Goal: Task Accomplishment & Management: Manage account settings

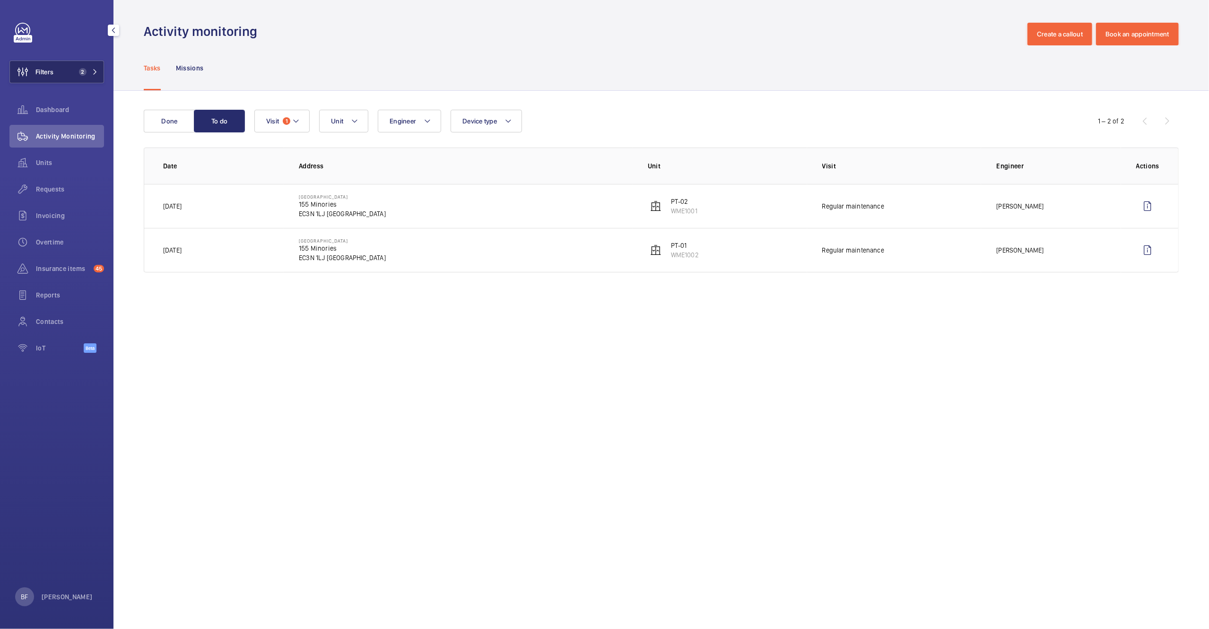
click at [69, 77] on button "Filters 2" at bounding box center [56, 72] width 95 height 23
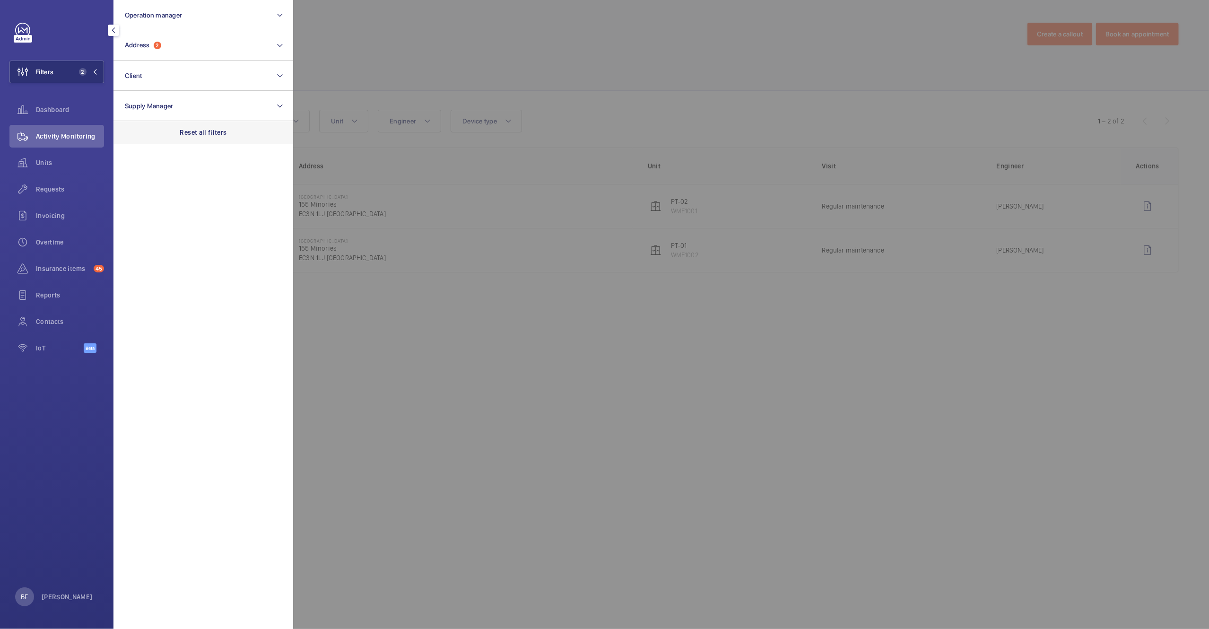
click at [230, 128] on div "Reset all filters" at bounding box center [203, 132] width 180 height 23
click at [183, 37] on button "Address" at bounding box center [203, 45] width 180 height 30
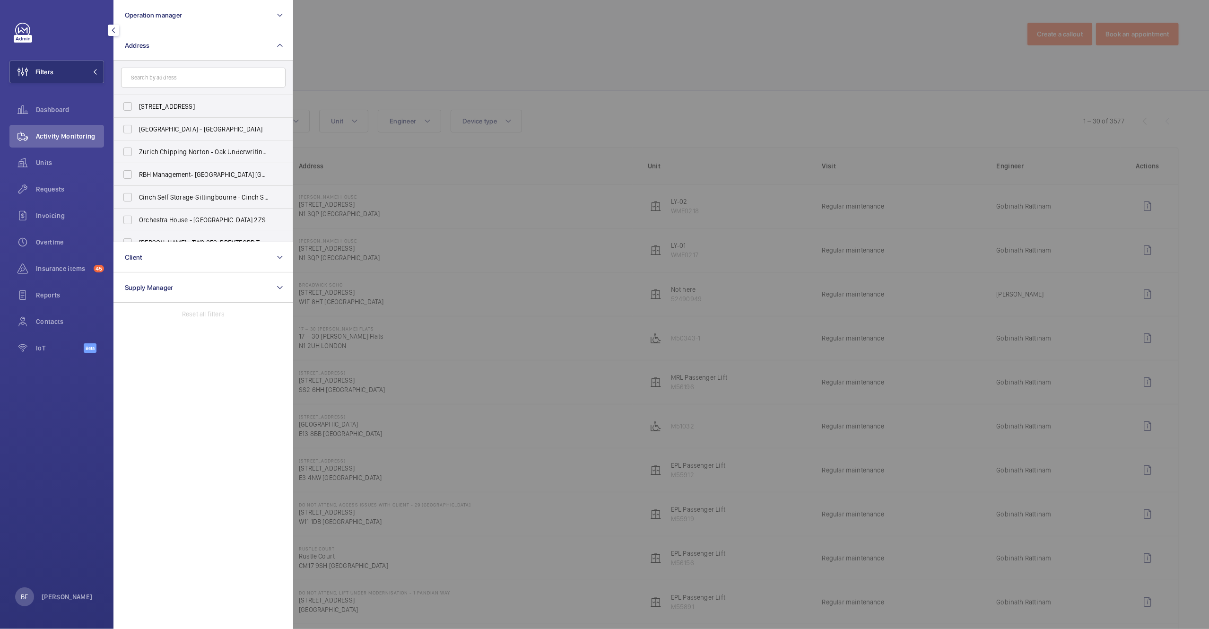
click at [167, 75] on input "text" at bounding box center [203, 78] width 165 height 20
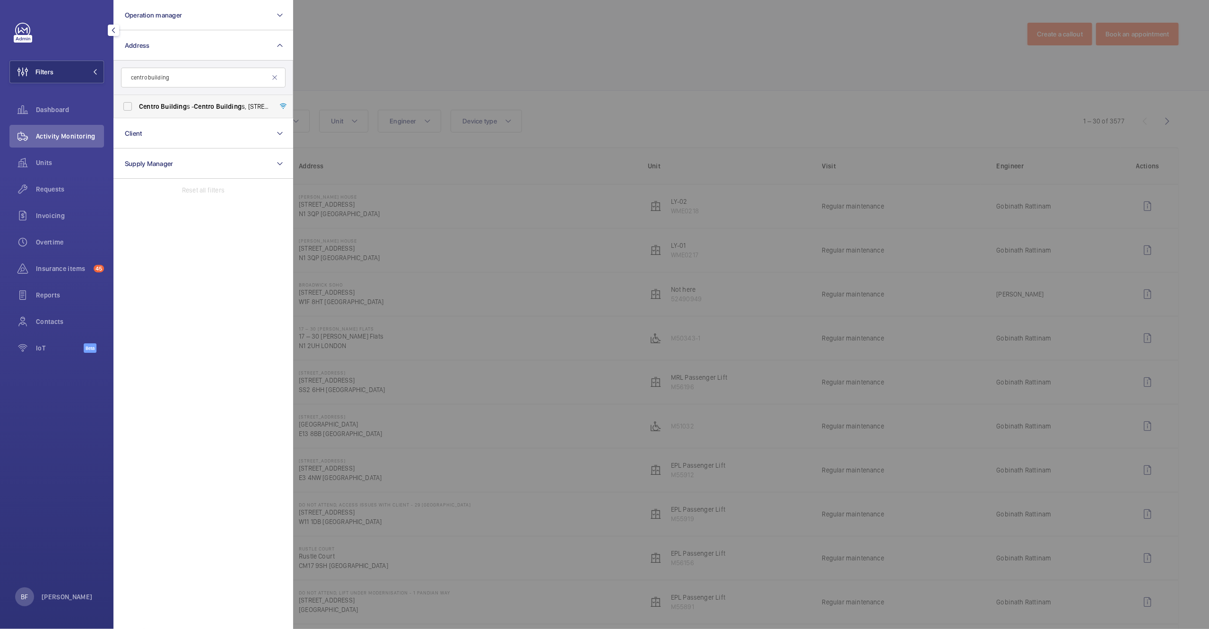
type input "centro building"
click at [189, 114] on label "[GEOGRAPHIC_DATA] [GEOGRAPHIC_DATA], [STREET_ADDRESS][PERSON_NAME]" at bounding box center [196, 106] width 165 height 23
click at [137, 114] on input "[GEOGRAPHIC_DATA] [GEOGRAPHIC_DATA], [STREET_ADDRESS][PERSON_NAME]" at bounding box center [127, 106] width 19 height 19
checkbox input "true"
click at [468, 91] on div at bounding box center [897, 314] width 1209 height 629
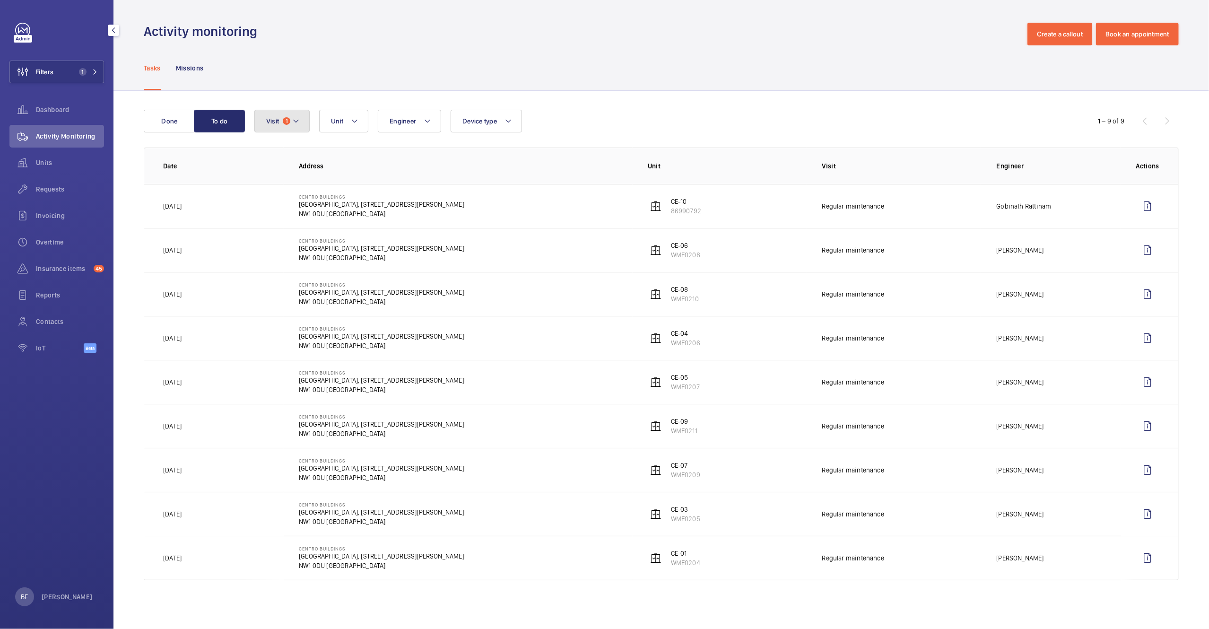
click at [299, 131] on button "Visit 1" at bounding box center [281, 121] width 55 height 23
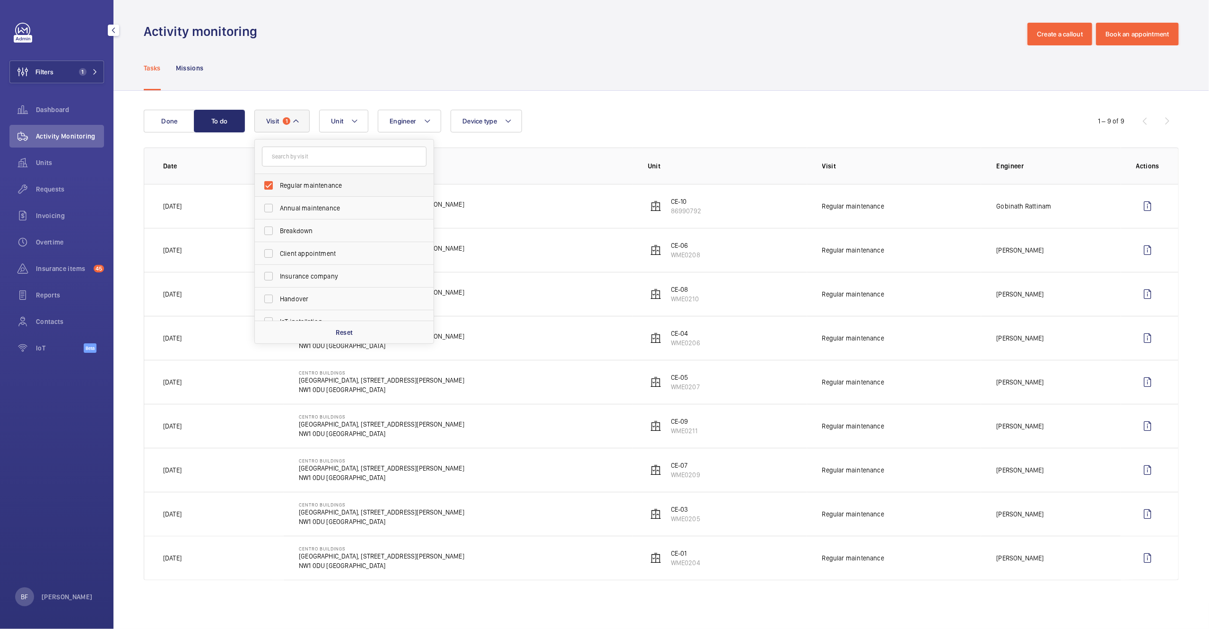
click at [324, 191] on label "Regular maintenance" at bounding box center [337, 185] width 165 height 23
click at [278, 191] on input "Regular maintenance" at bounding box center [268, 185] width 19 height 19
checkbox input "false"
click at [333, 97] on div "Done To do Engineer Unit Device type Visit Regular maintenance Annual maintenan…" at bounding box center [660, 347] width 1095 height 512
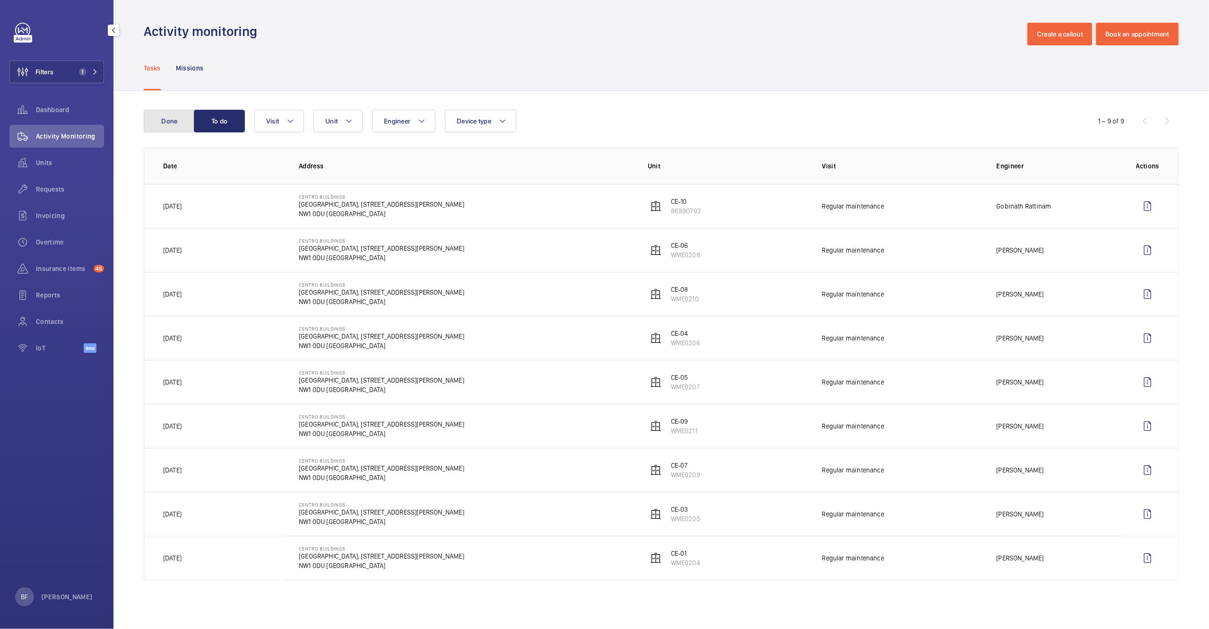
click at [160, 120] on button "Done" at bounding box center [169, 121] width 51 height 23
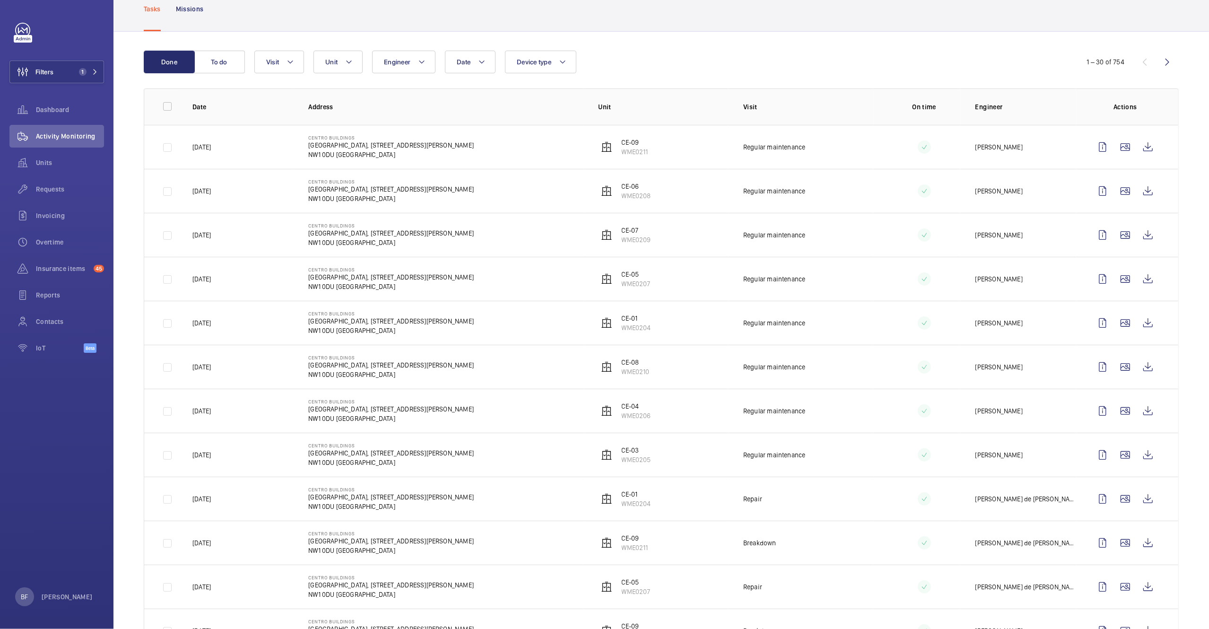
scroll to position [60, 0]
click at [56, 271] on span "Insurance items" at bounding box center [63, 268] width 54 height 9
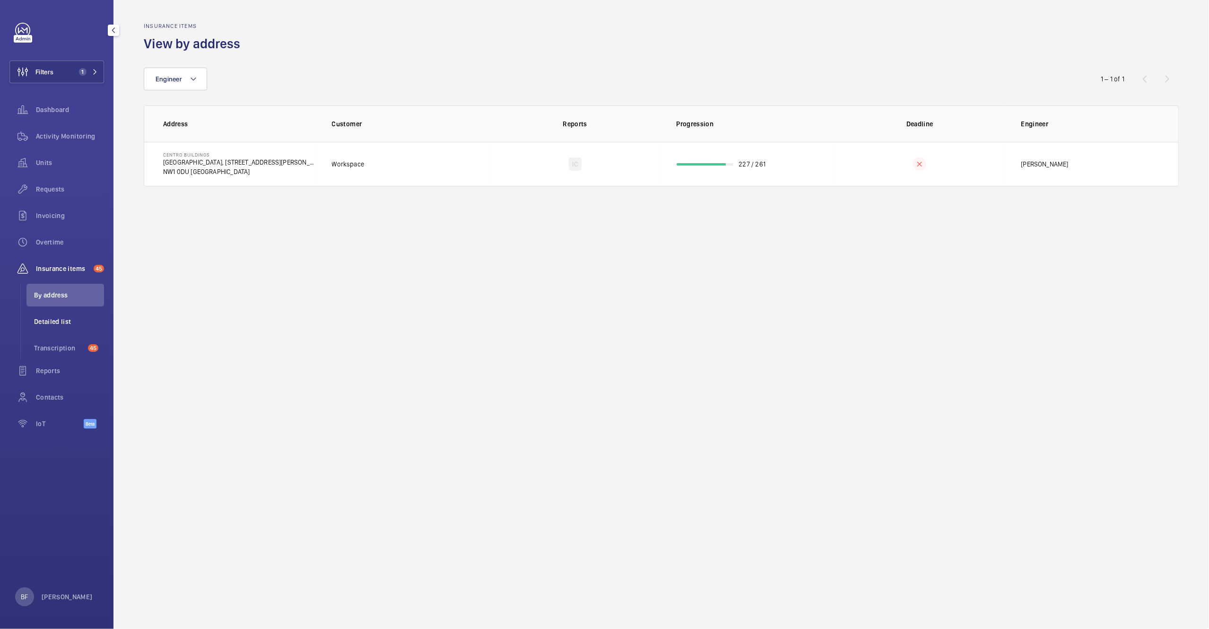
click at [53, 323] on span "Detailed list" at bounding box center [69, 321] width 70 height 9
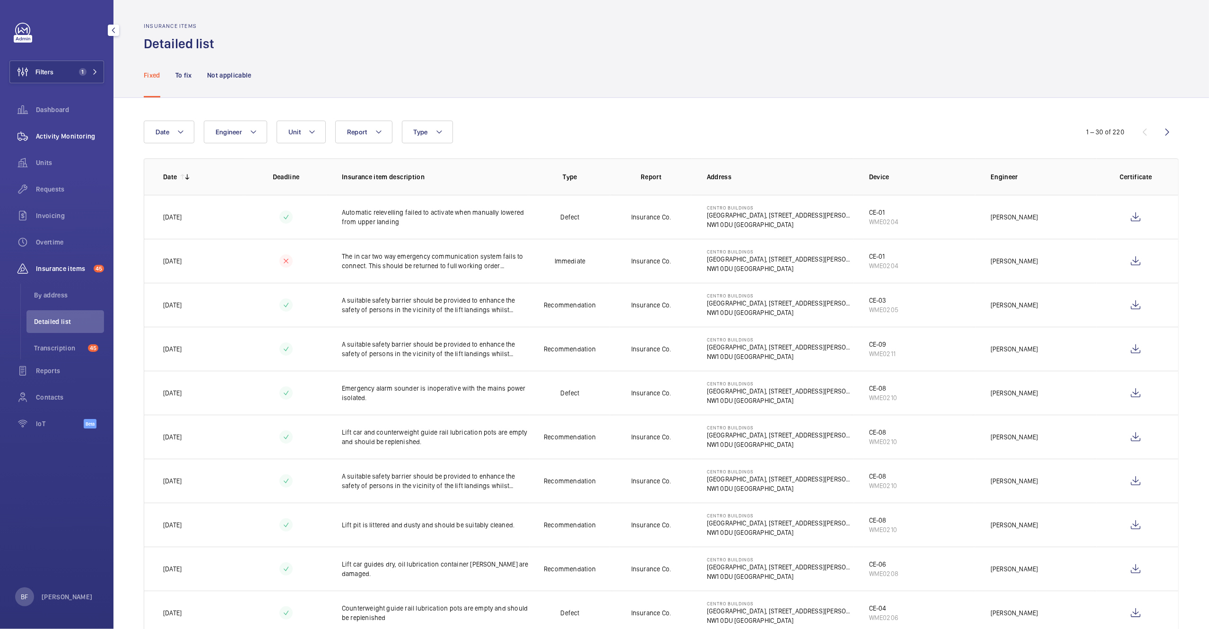
click at [74, 144] on div "Activity Monitoring" at bounding box center [56, 136] width 95 height 23
